Goal: Task Accomplishment & Management: Use online tool/utility

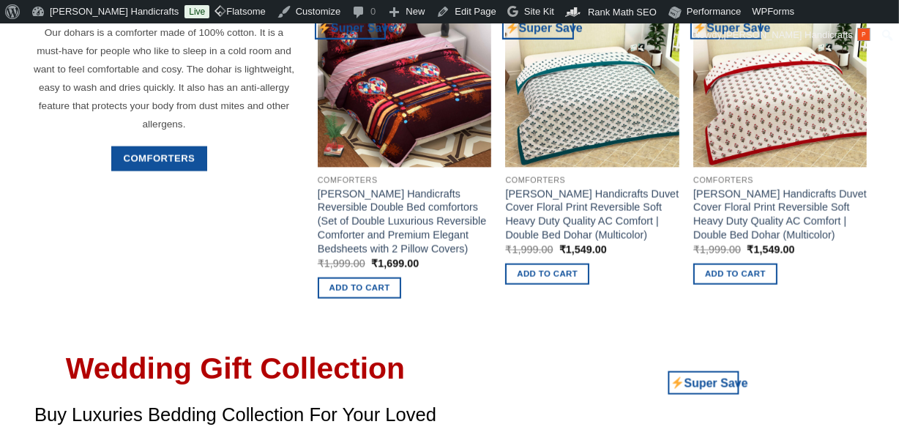
scroll to position [2324, 0]
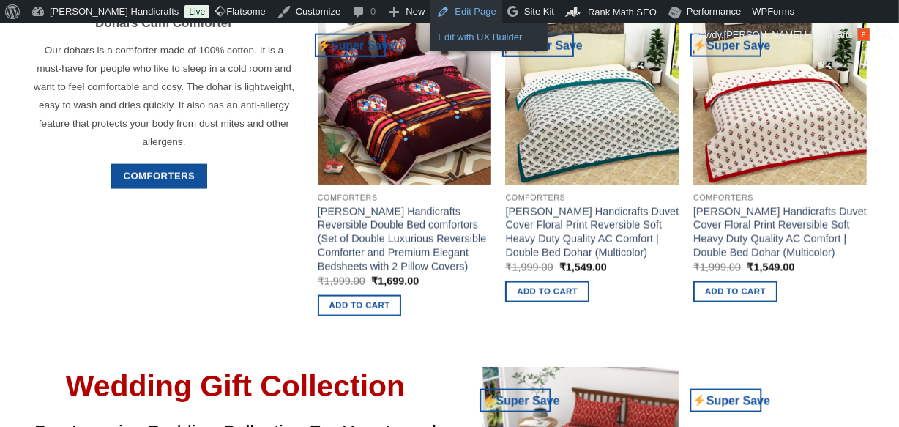
click at [430, 31] on link "Edit with UX Builder" at bounding box center [488, 37] width 117 height 19
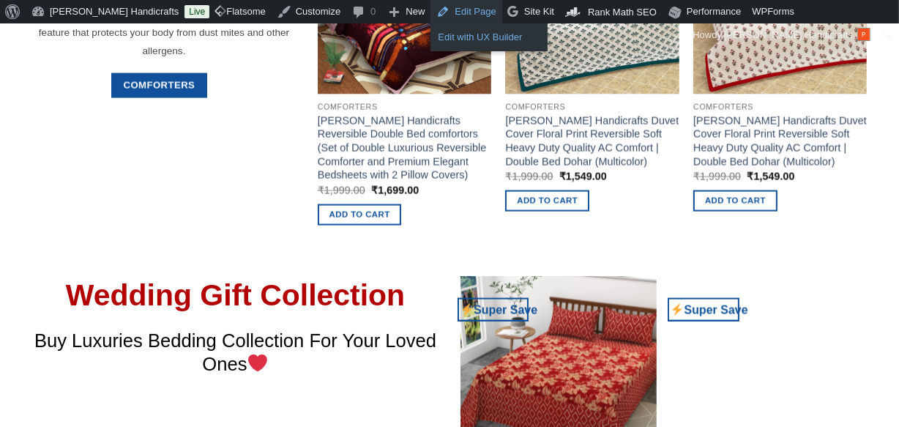
scroll to position [2233, 0]
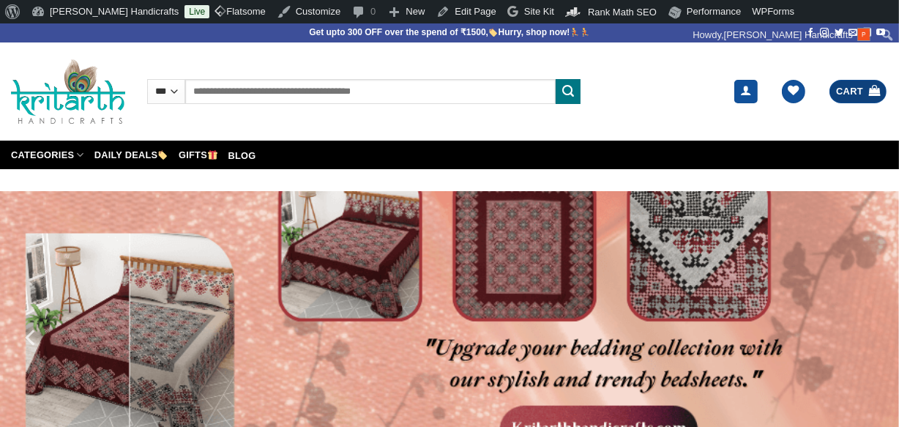
click at [862, 97] on span "Cart" at bounding box center [849, 91] width 27 height 15
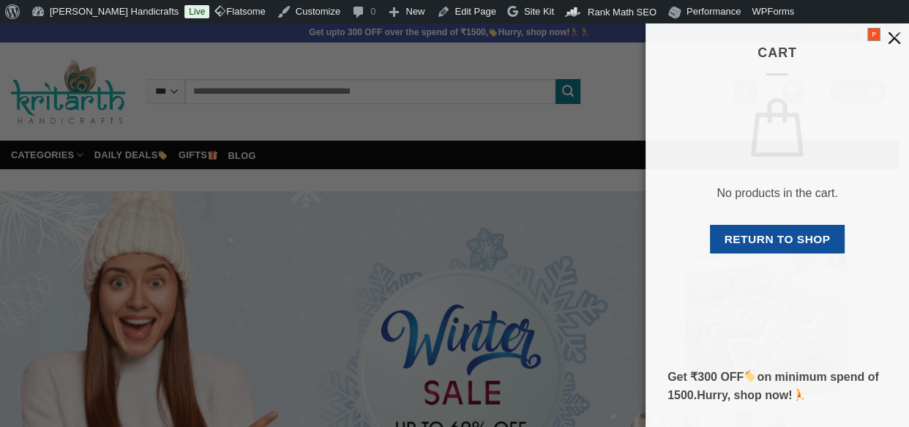
click at [893, 44] on button "button" at bounding box center [894, 37] width 29 height 29
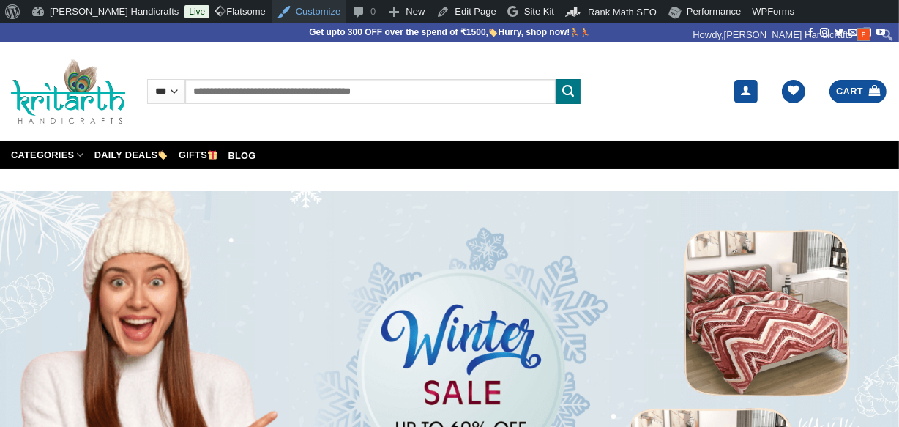
click at [271, 8] on link "Customize" at bounding box center [308, 11] width 75 height 23
